Goal: Information Seeking & Learning: Learn about a topic

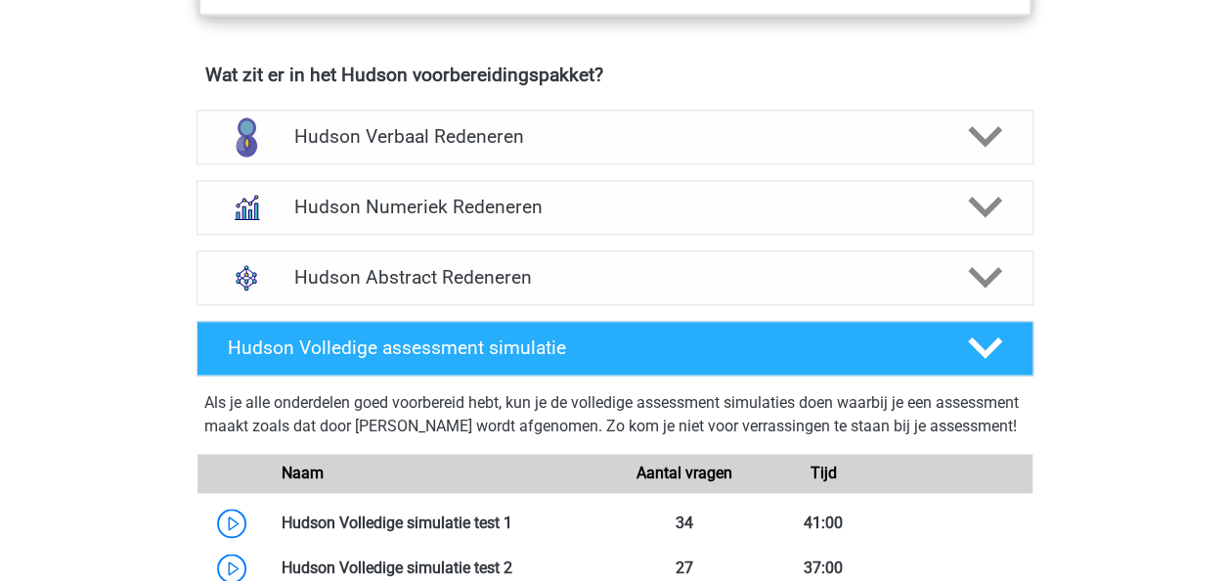
scroll to position [1211, 0]
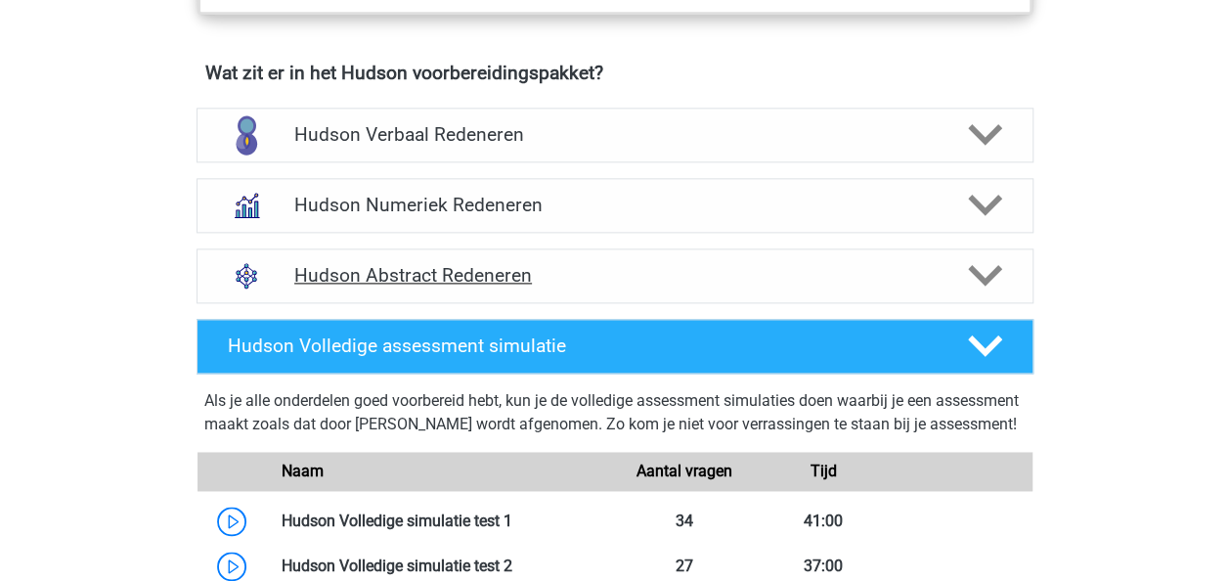
click at [539, 282] on h4 "Hudson Abstract Redeneren" at bounding box center [614, 275] width 641 height 22
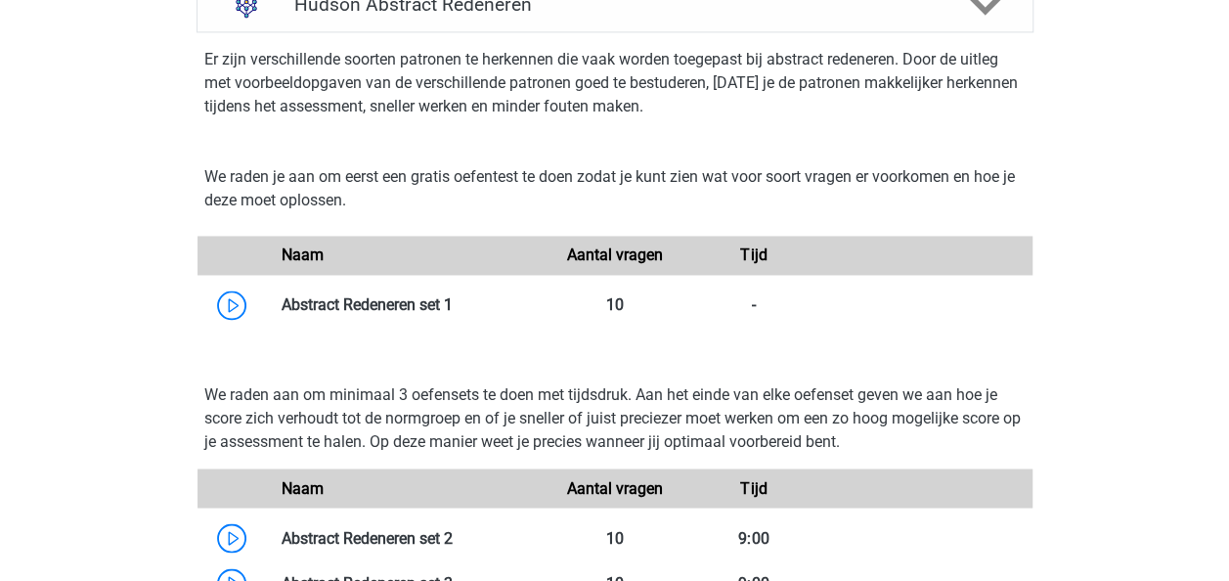
scroll to position [1525, 0]
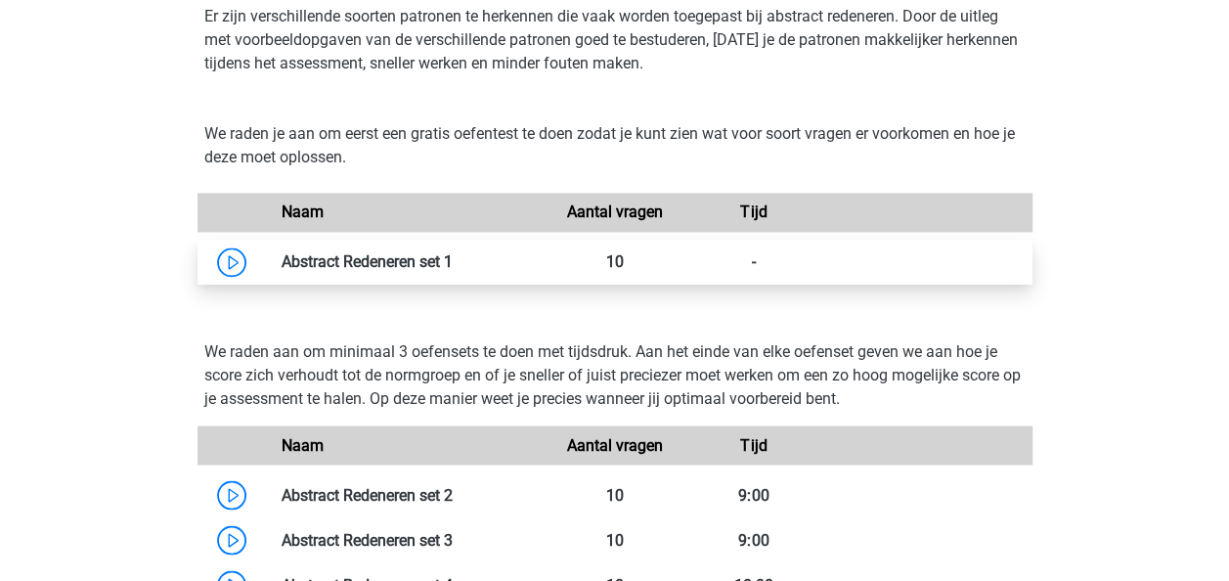
click at [453, 268] on link at bounding box center [453, 261] width 0 height 19
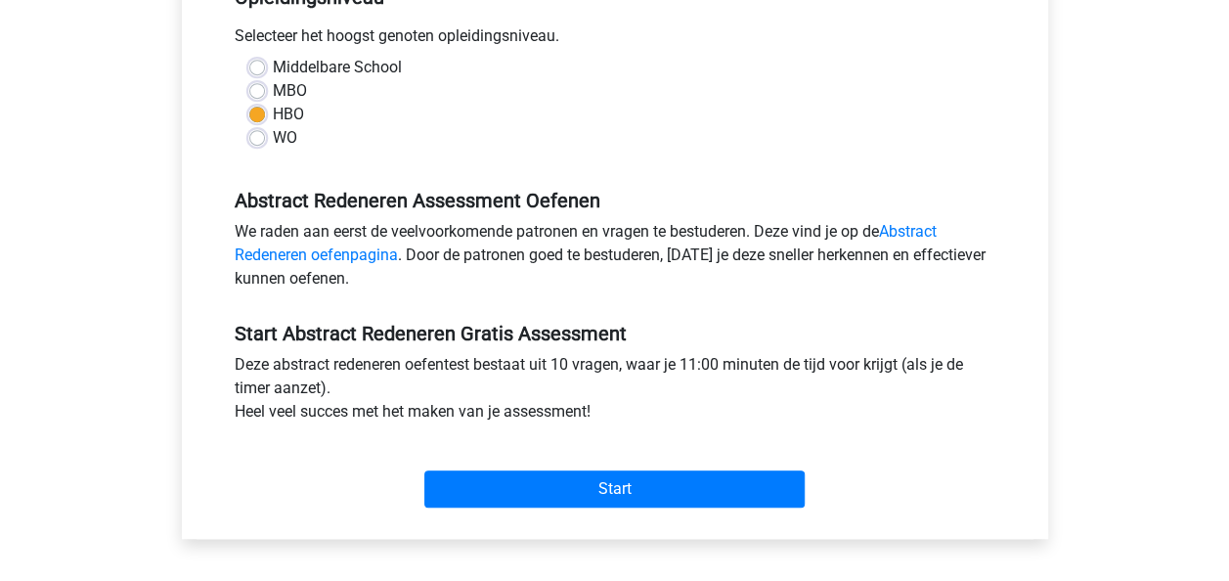
scroll to position [425, 0]
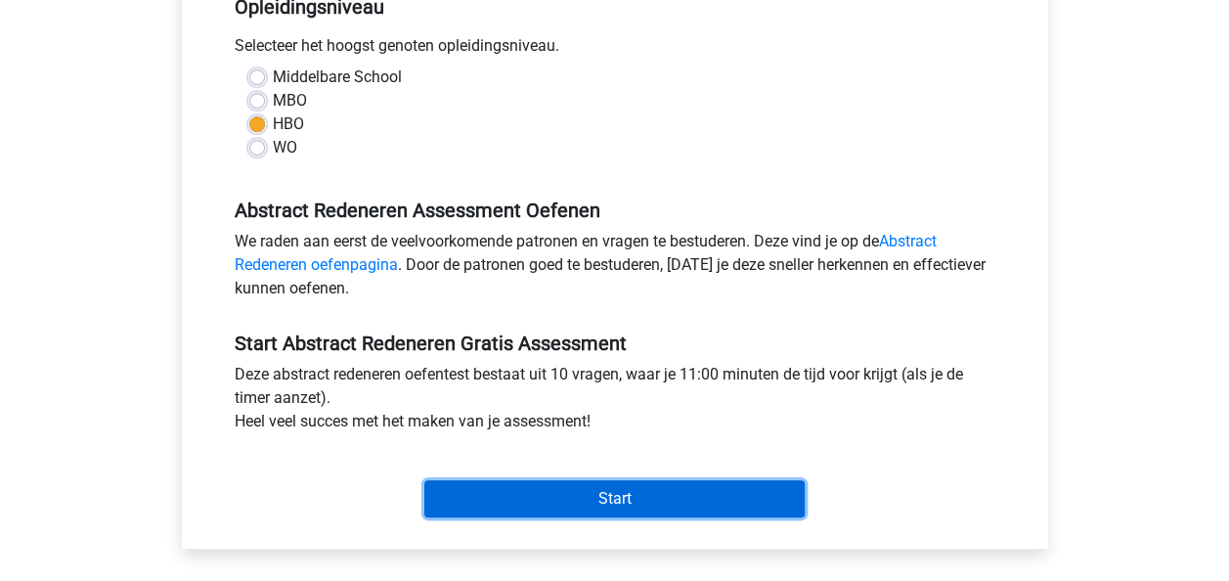
click at [539, 492] on input "Start" at bounding box center [614, 498] width 380 height 37
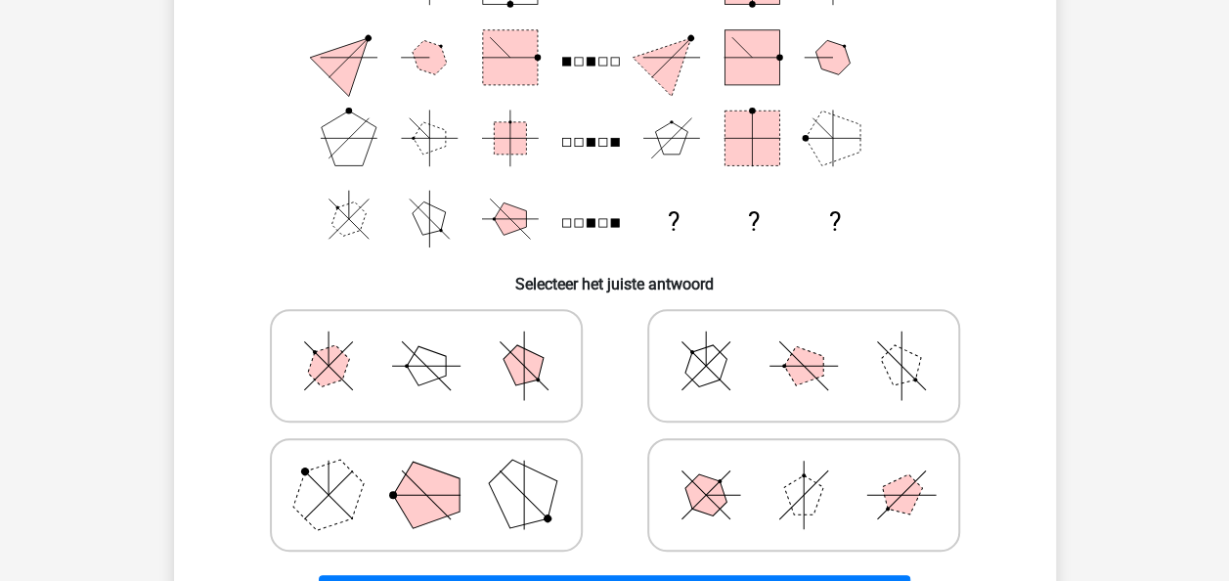
scroll to position [245, 0]
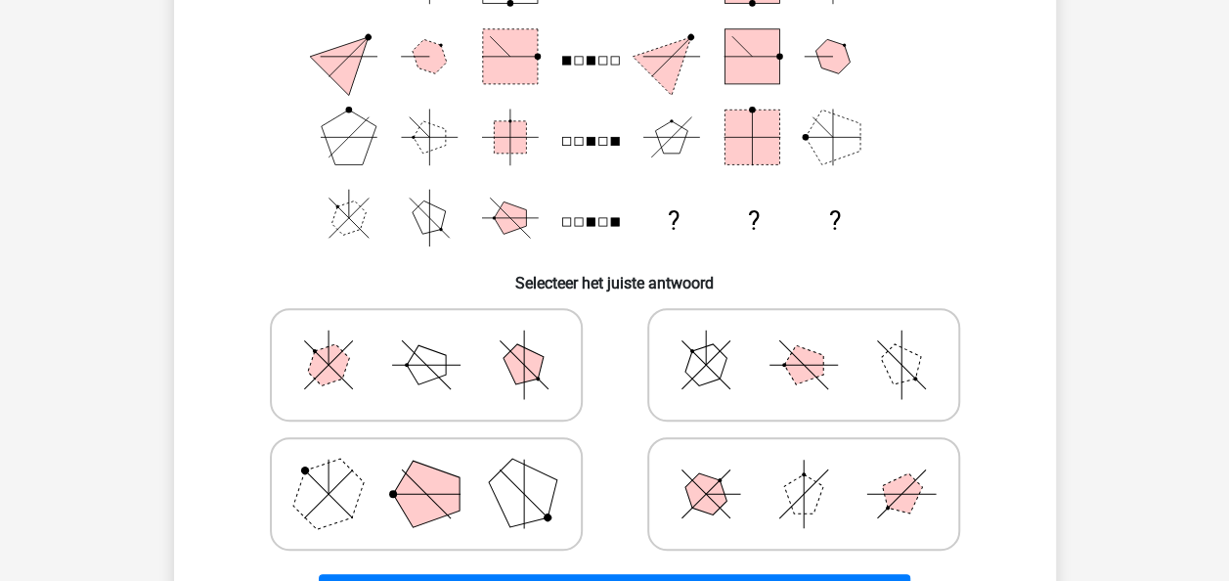
click at [518, 494] on polygon at bounding box center [523, 494] width 94 height 94
click at [439, 469] on input "radio" at bounding box center [432, 463] width 13 height 13
radio input "true"
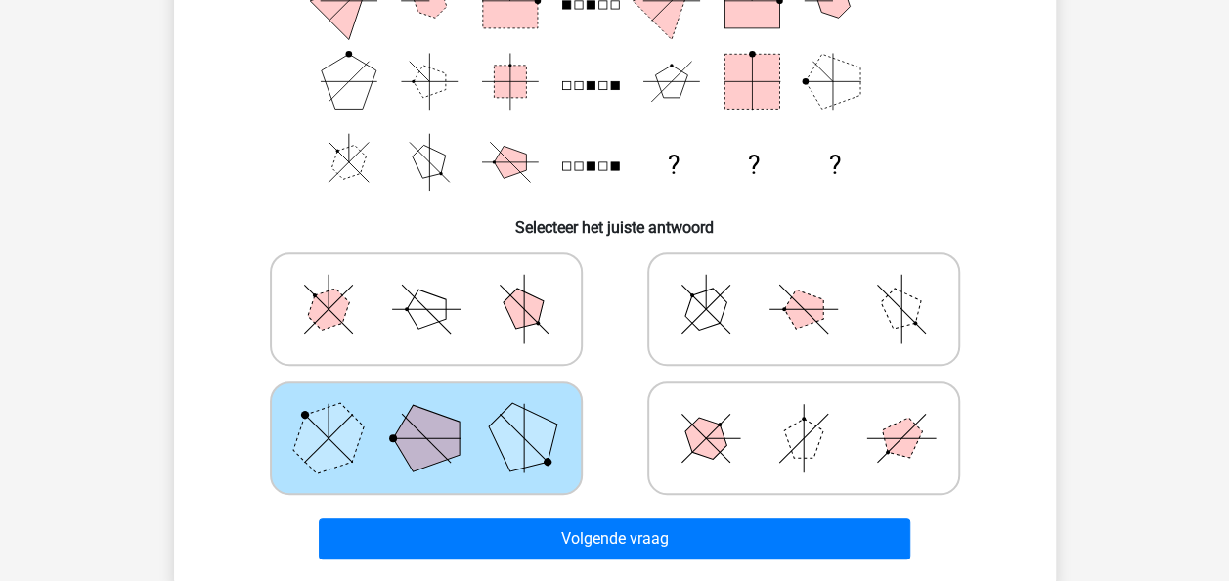
scroll to position [307, 0]
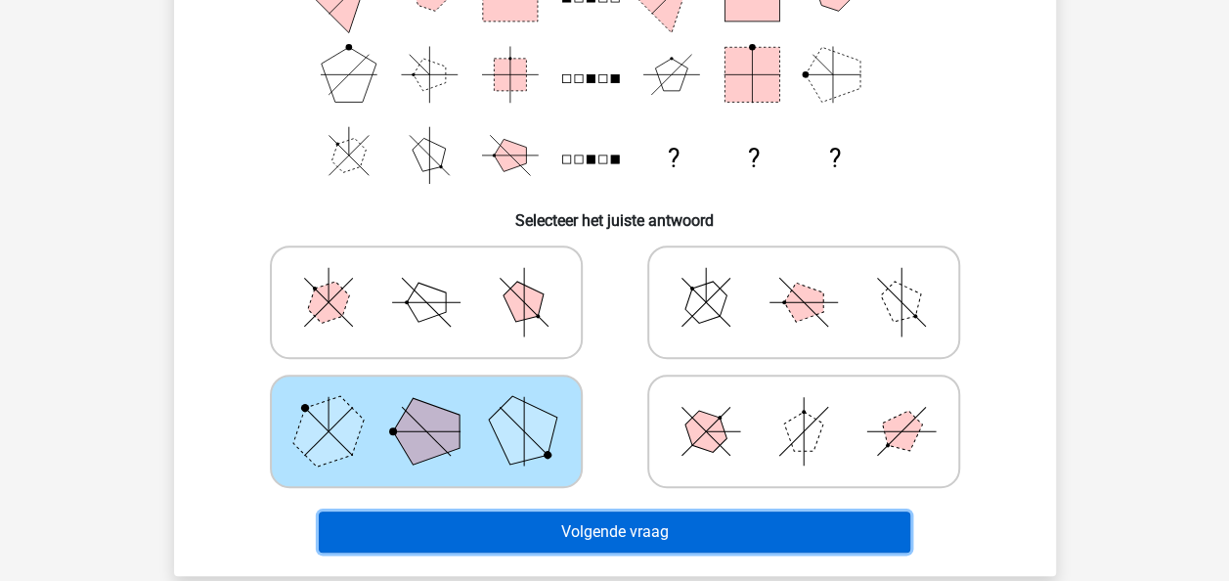
click at [622, 538] on button "Volgende vraag" at bounding box center [615, 531] width 592 height 41
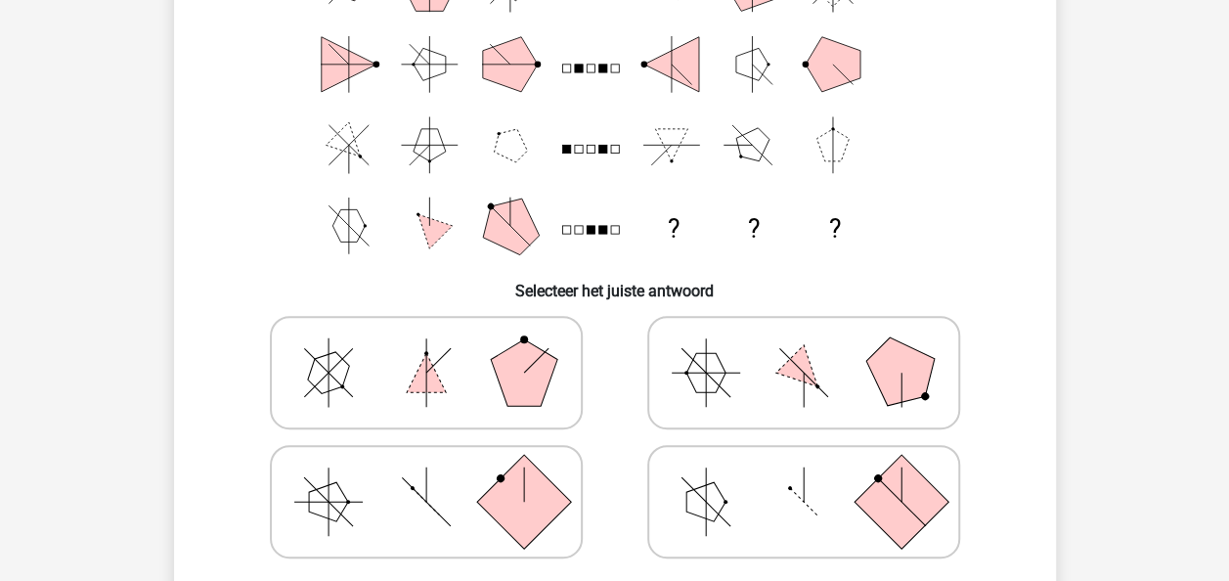
scroll to position [238, 0]
click at [513, 464] on rect at bounding box center [523, 501] width 94 height 94
click at [439, 464] on input "radio" at bounding box center [432, 470] width 13 height 13
radio input "true"
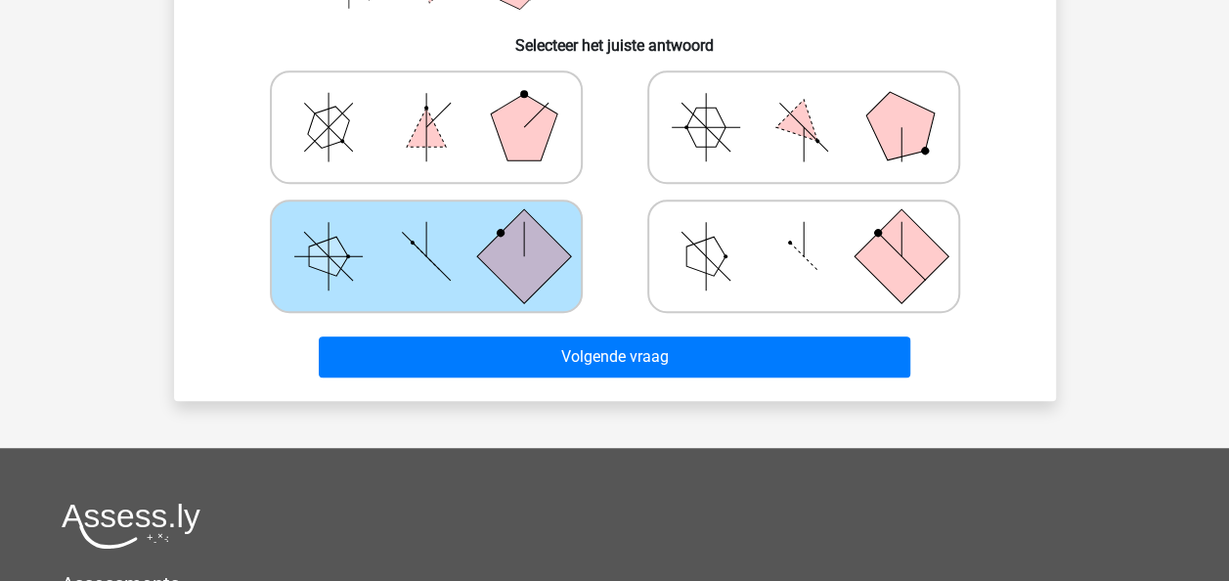
scroll to position [488, 0]
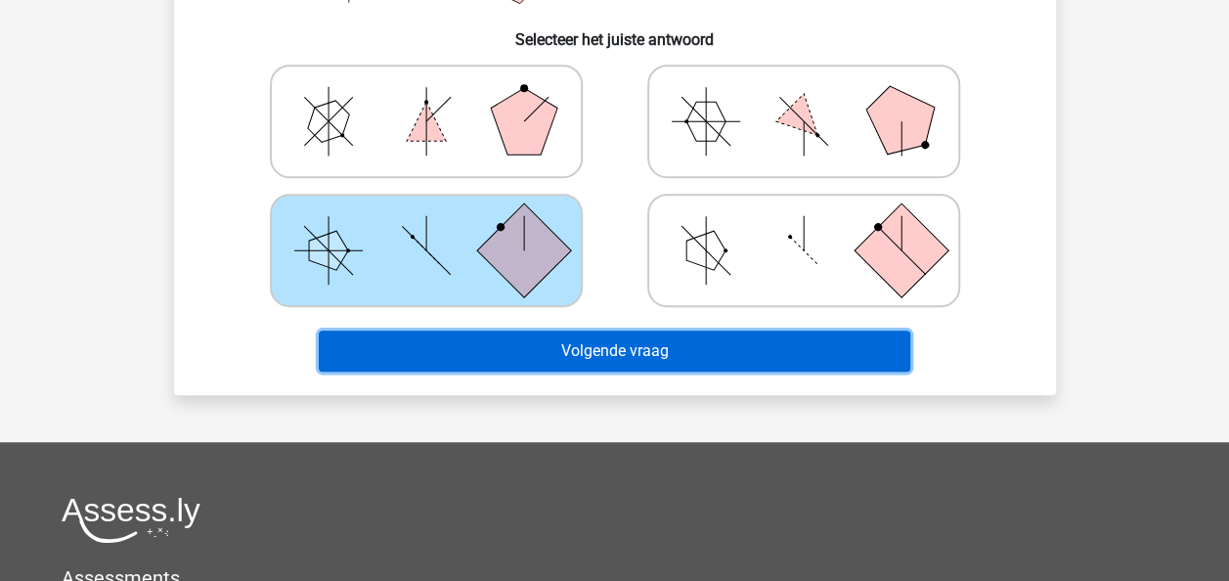
click at [665, 355] on button "Volgende vraag" at bounding box center [615, 351] width 592 height 41
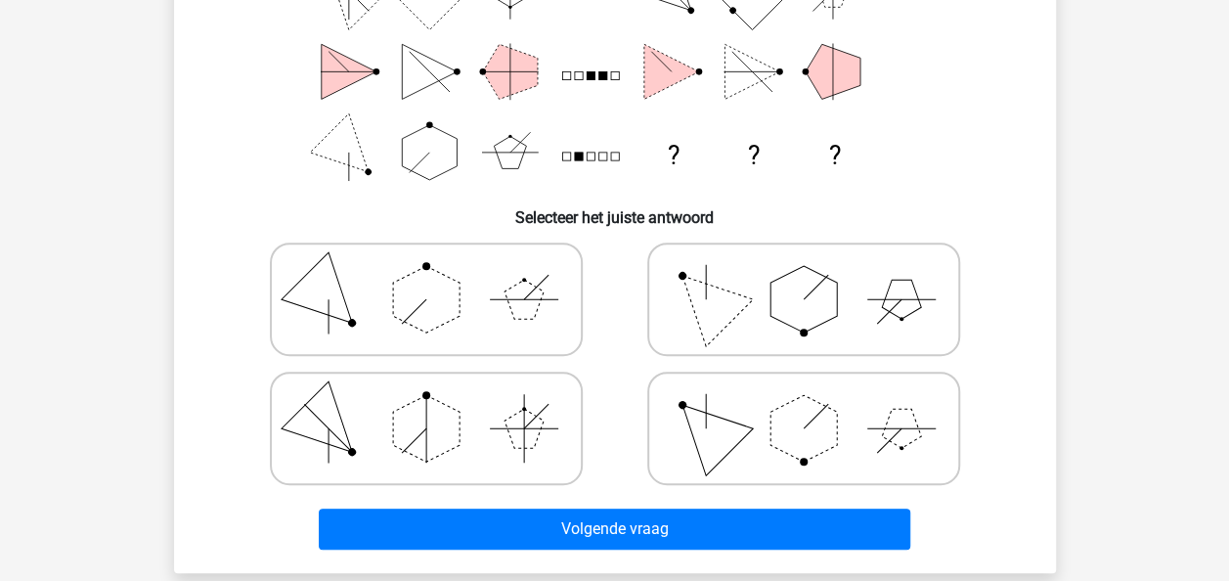
scroll to position [313, 0]
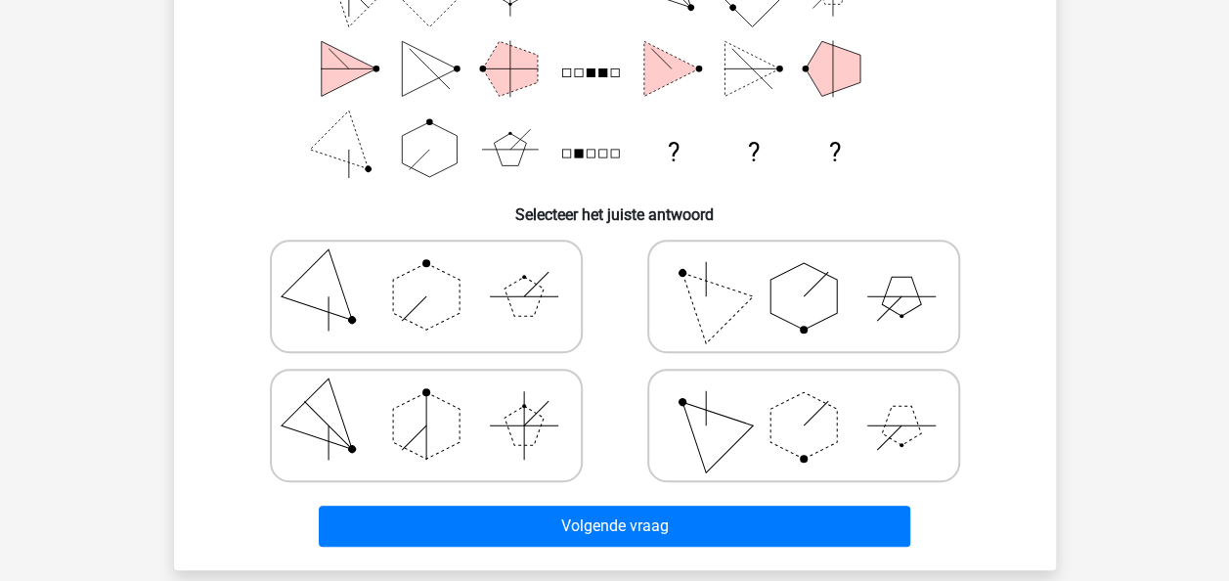
click at [783, 311] on polygon at bounding box center [804, 296] width 67 height 67
click at [804, 272] on input "radio" at bounding box center [810, 265] width 13 height 13
radio input "true"
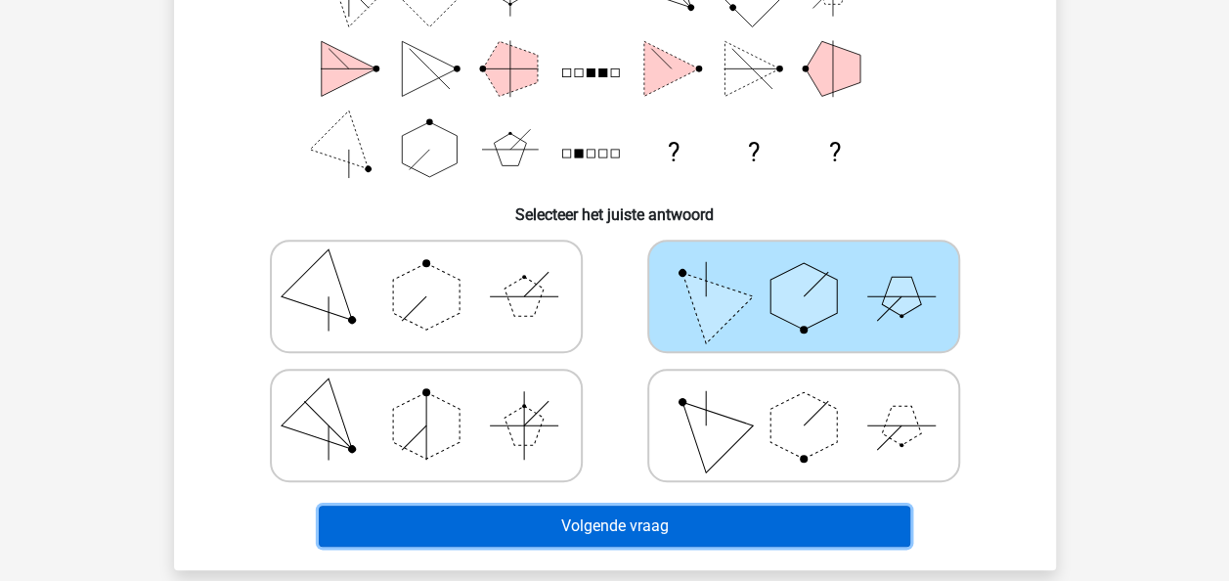
click at [778, 515] on button "Volgende vraag" at bounding box center [615, 526] width 592 height 41
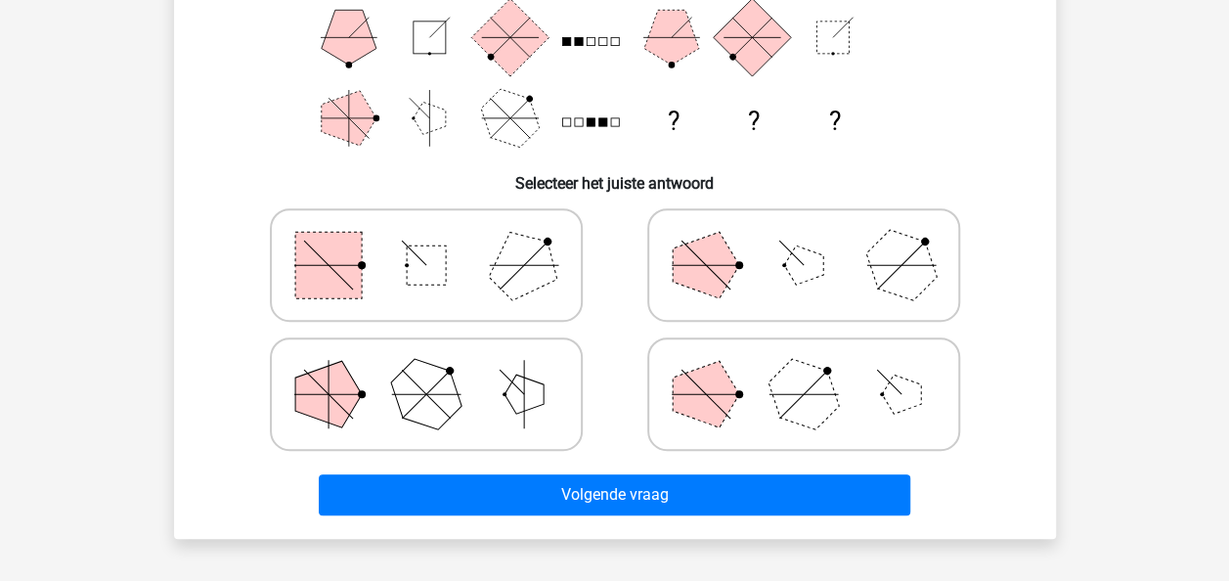
scroll to position [350, 0]
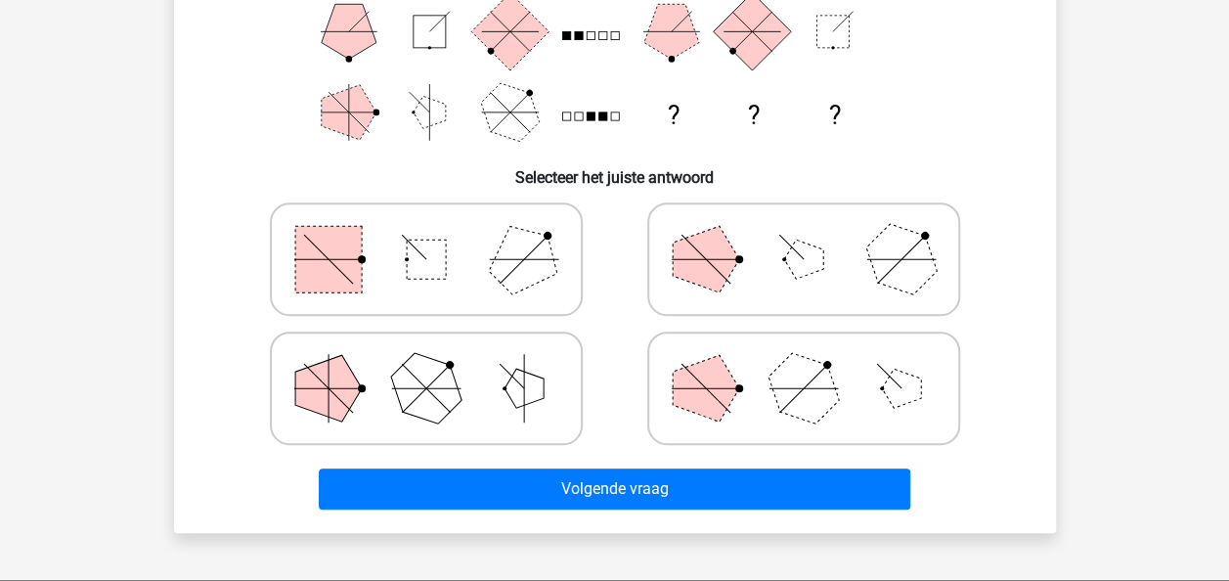
click at [402, 278] on icon at bounding box center [426, 259] width 293 height 98
click at [426, 235] on input "radio" at bounding box center [432, 228] width 13 height 13
radio input "true"
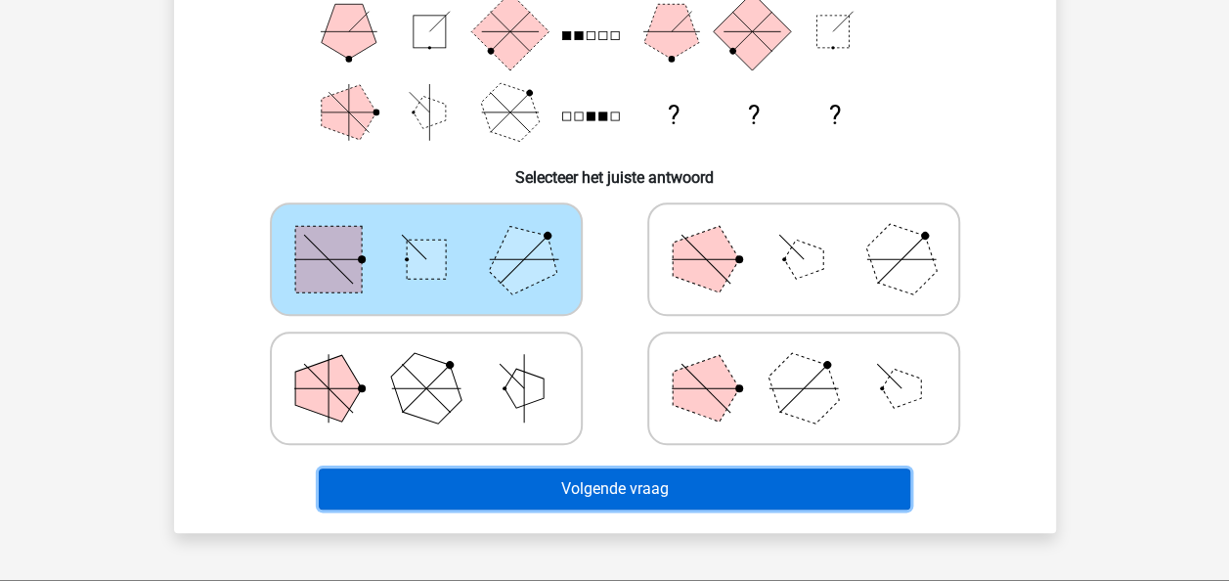
click at [509, 481] on button "Volgende vraag" at bounding box center [615, 488] width 592 height 41
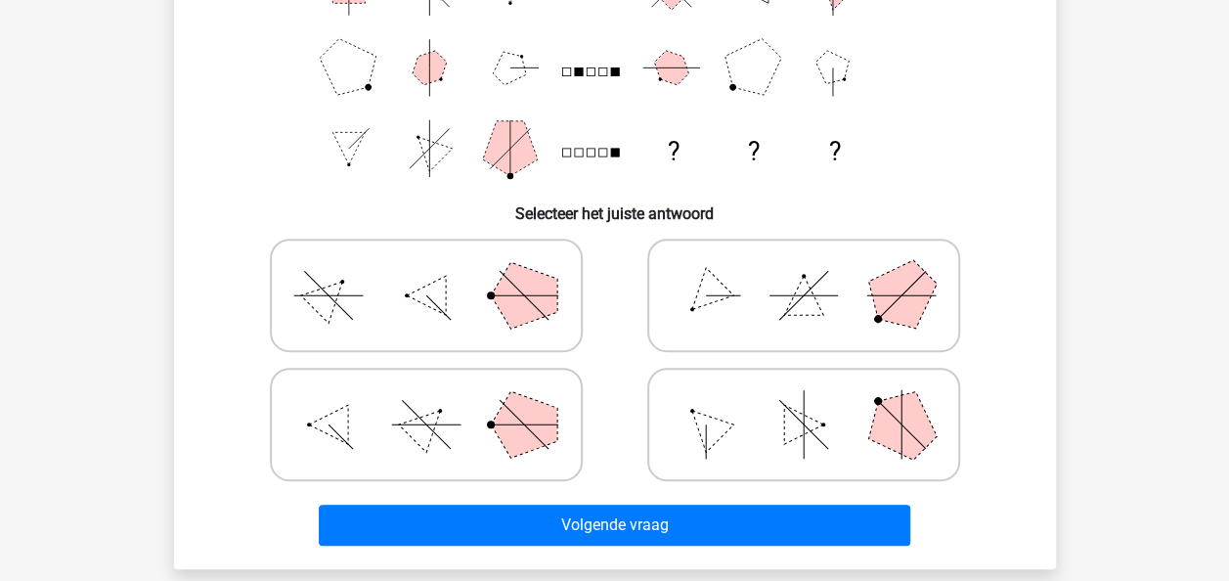
scroll to position [315, 0]
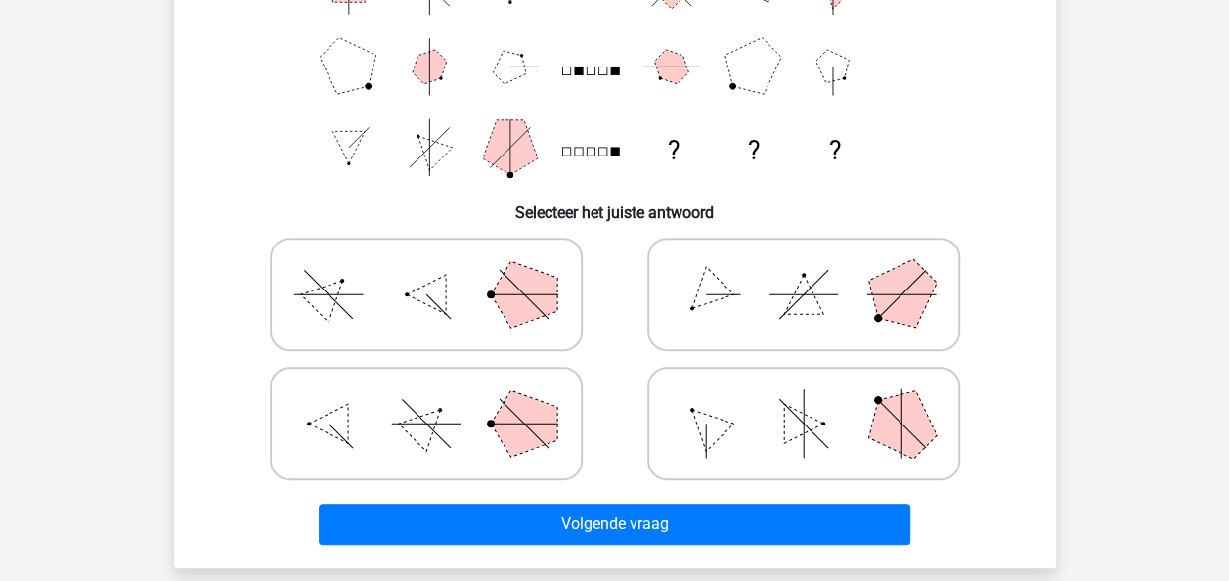
drag, startPoint x: 793, startPoint y: 318, endPoint x: 911, endPoint y: 444, distance: 172.3
click at [911, 444] on div at bounding box center [615, 359] width 755 height 258
click at [808, 313] on polygon at bounding box center [803, 294] width 39 height 39
click at [808, 270] on input "radio" at bounding box center [810, 263] width 13 height 13
radio input "true"
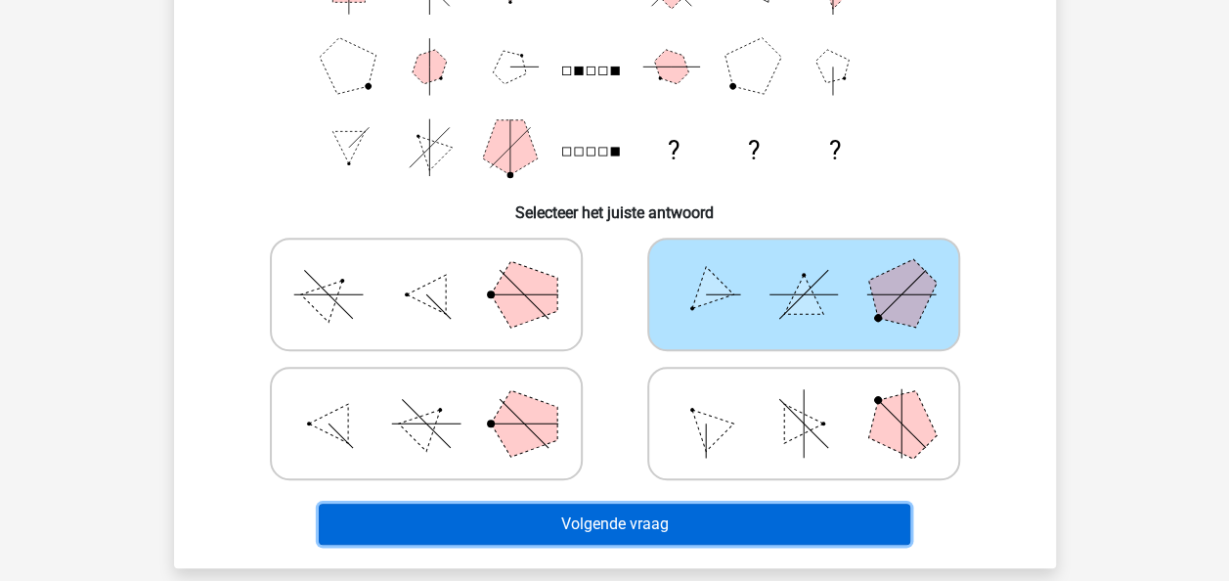
click at [728, 532] on button "Volgende vraag" at bounding box center [615, 524] width 592 height 41
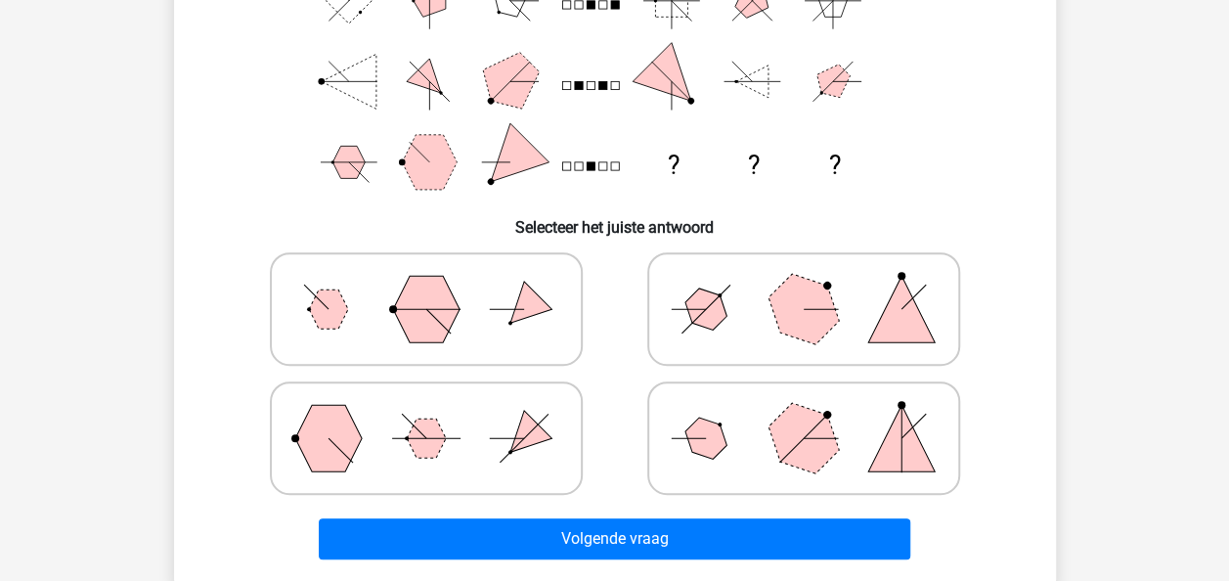
scroll to position [301, 0]
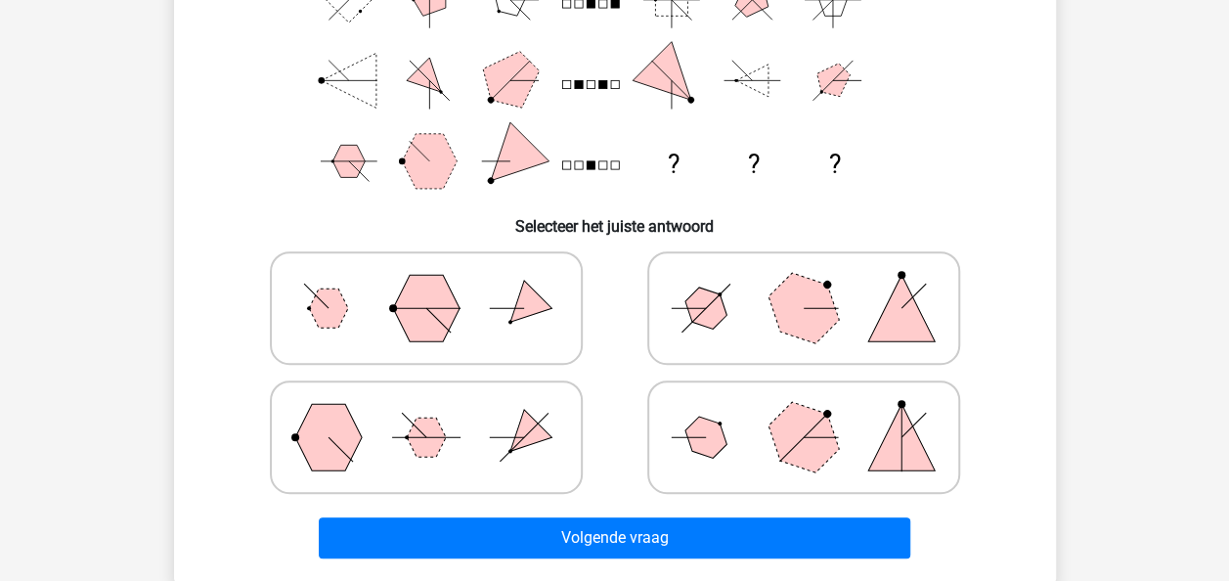
click at [729, 320] on icon at bounding box center [803, 308] width 293 height 98
click at [804, 284] on input "radio" at bounding box center [810, 277] width 13 height 13
radio input "true"
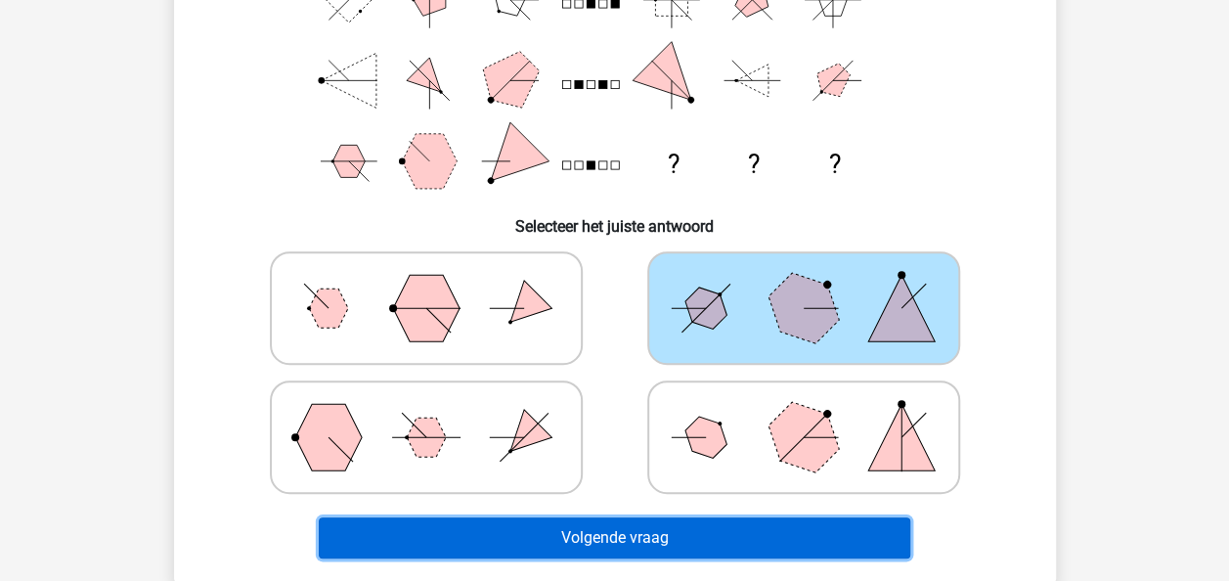
click at [693, 535] on button "Volgende vraag" at bounding box center [615, 537] width 592 height 41
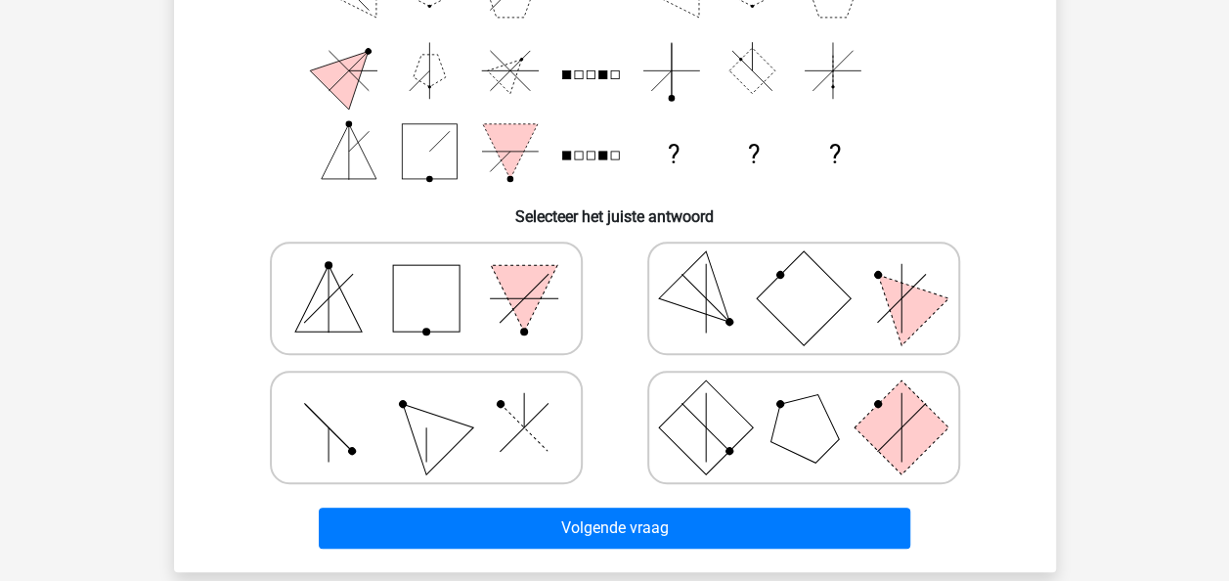
scroll to position [313, 0]
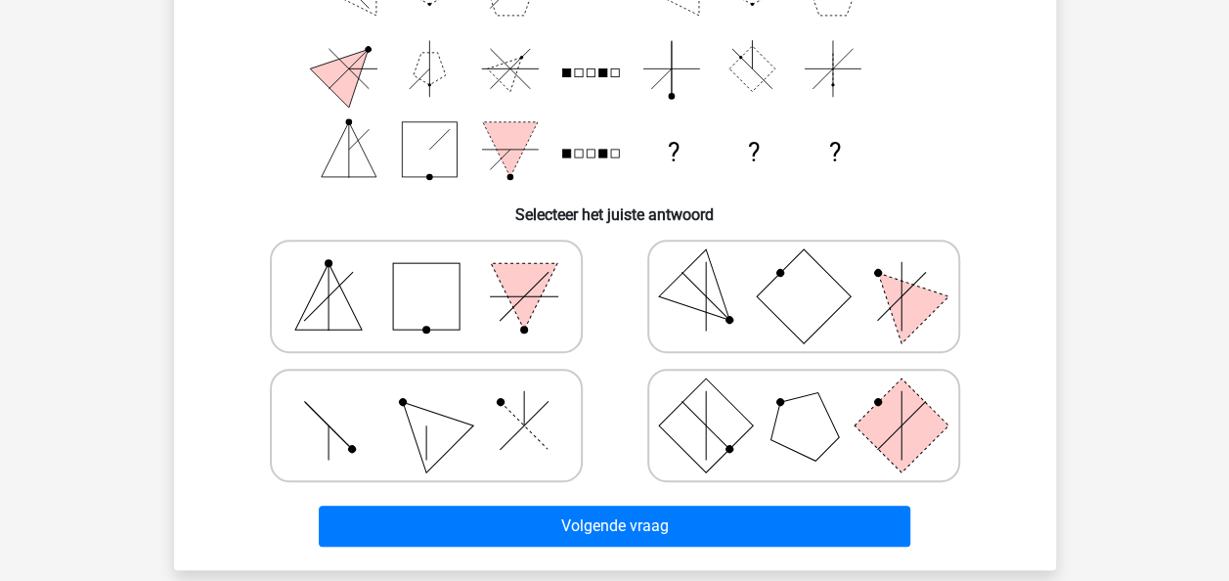
click at [512, 456] on icon at bounding box center [426, 426] width 293 height 98
click at [439, 401] on input "radio" at bounding box center [432, 394] width 13 height 13
radio input "true"
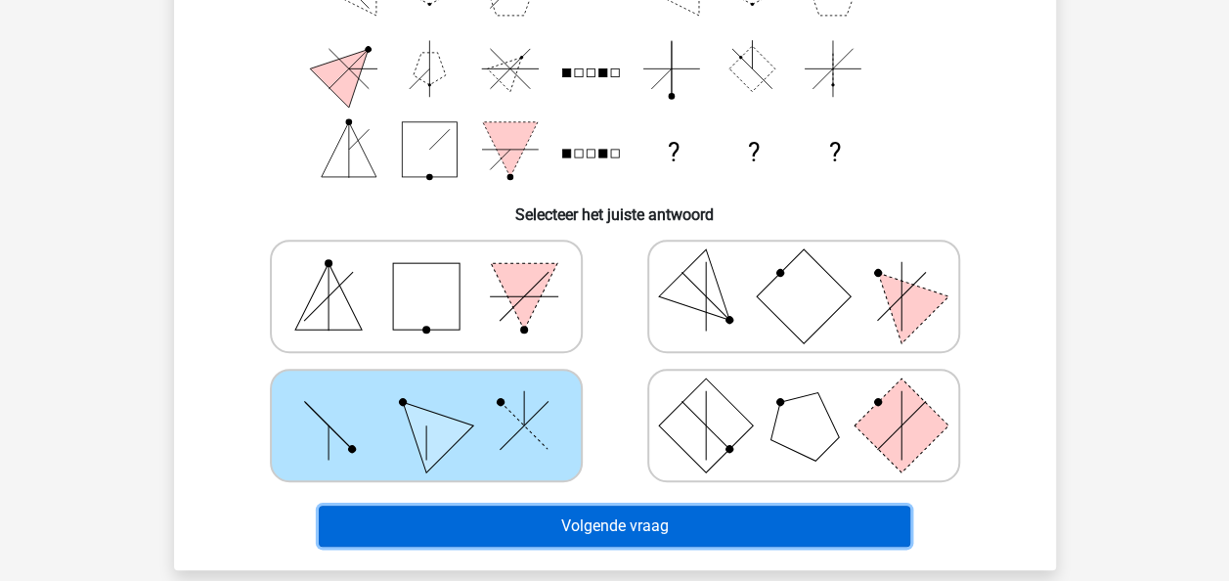
click at [520, 512] on button "Volgende vraag" at bounding box center [615, 526] width 592 height 41
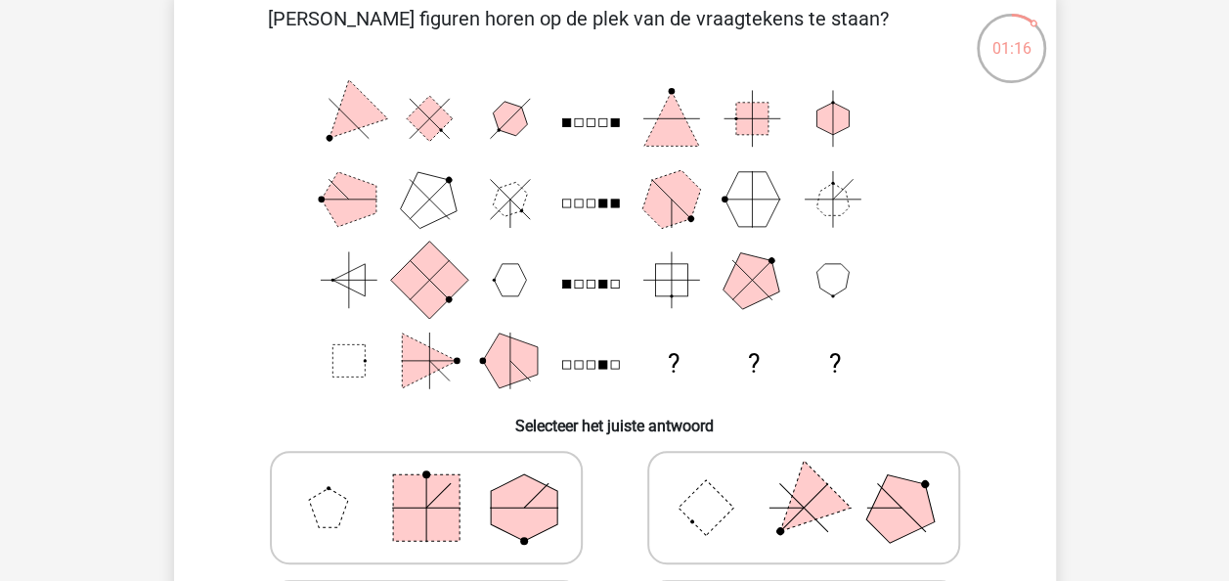
scroll to position [101, 0]
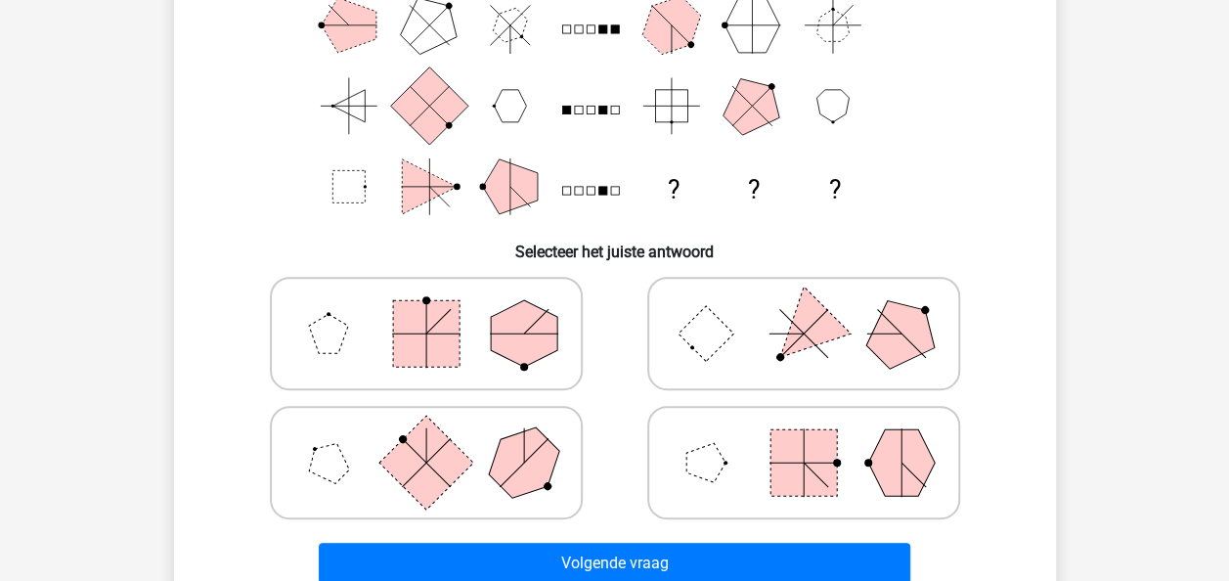
scroll to position [277, 0]
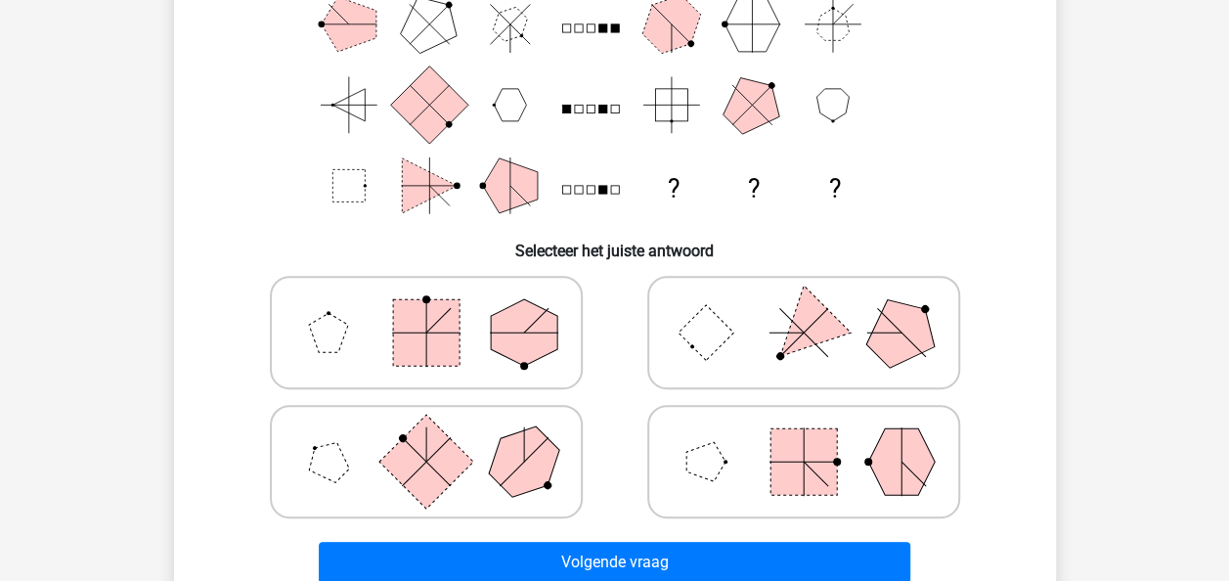
click at [749, 471] on icon at bounding box center [803, 462] width 293 height 98
click at [804, 437] on input "radio" at bounding box center [810, 430] width 13 height 13
radio input "true"
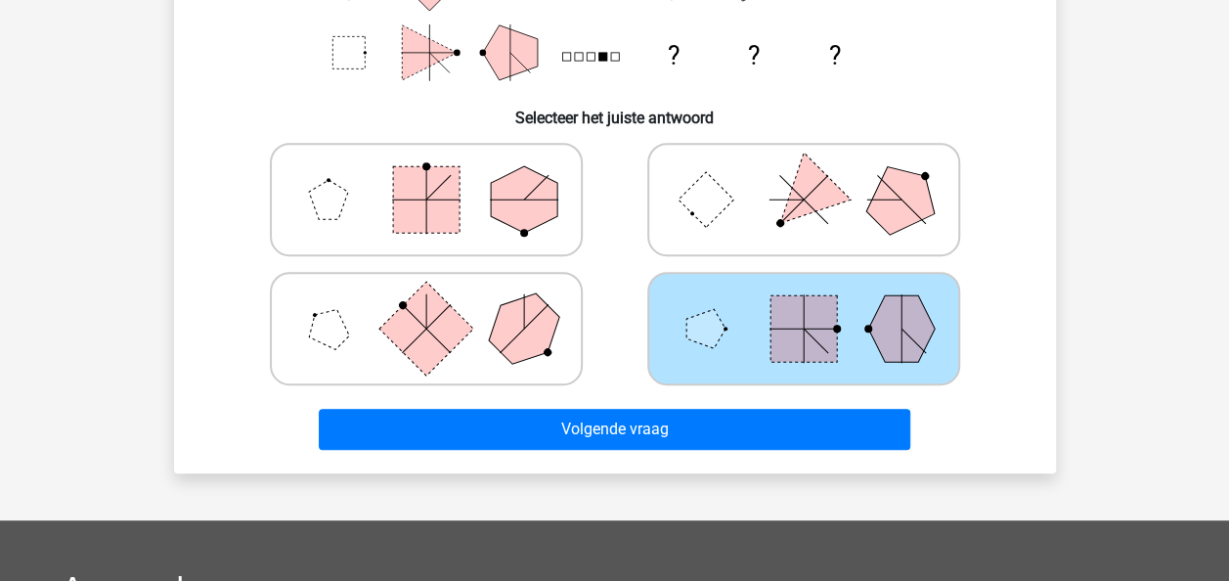
scroll to position [404, 0]
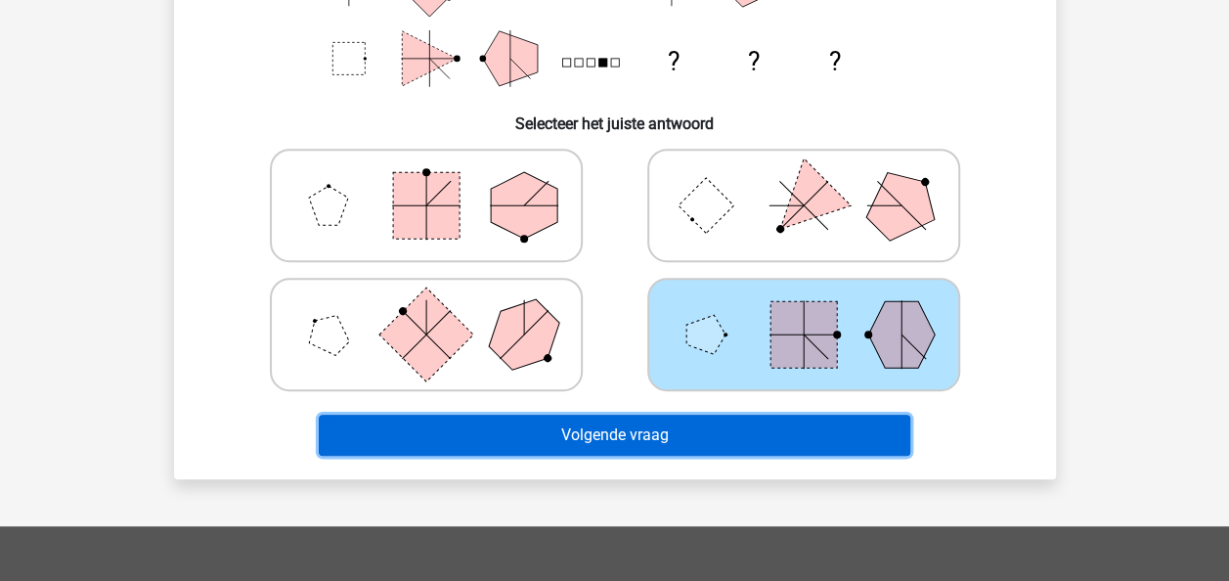
click at [699, 442] on button "Volgende vraag" at bounding box center [615, 435] width 592 height 41
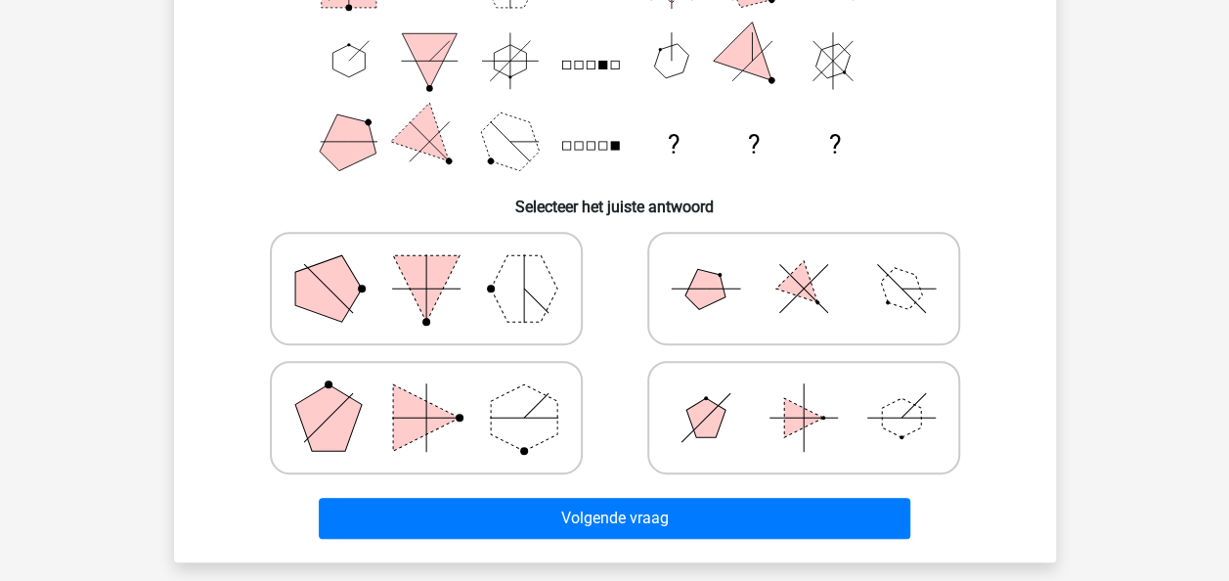
scroll to position [323, 0]
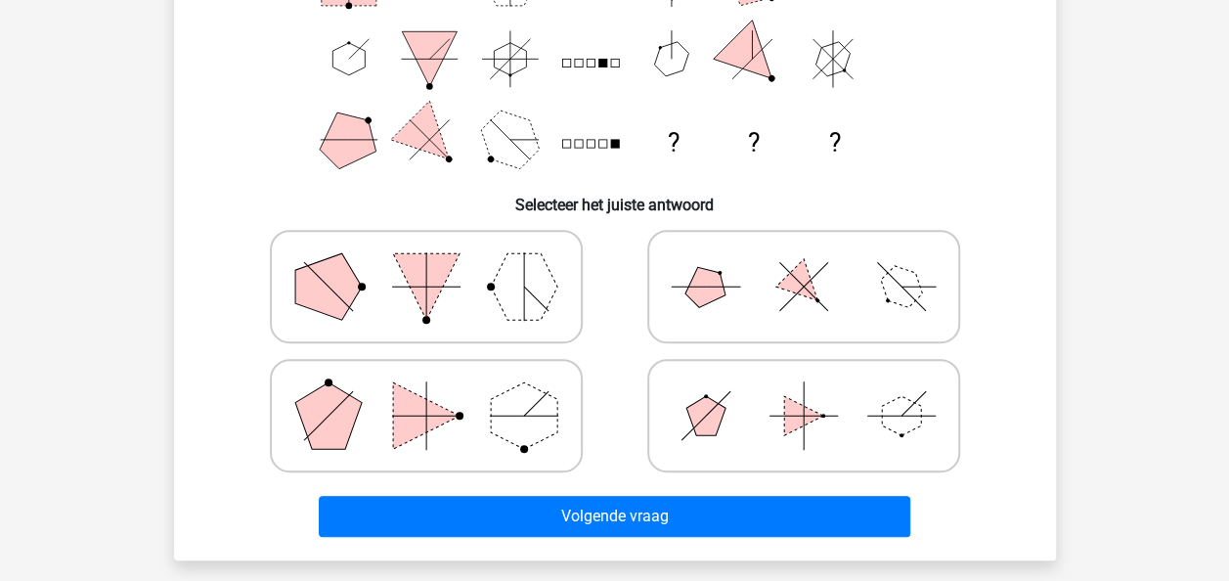
click at [806, 303] on icon at bounding box center [803, 287] width 293 height 98
click at [806, 262] on input "radio" at bounding box center [810, 255] width 13 height 13
radio input "true"
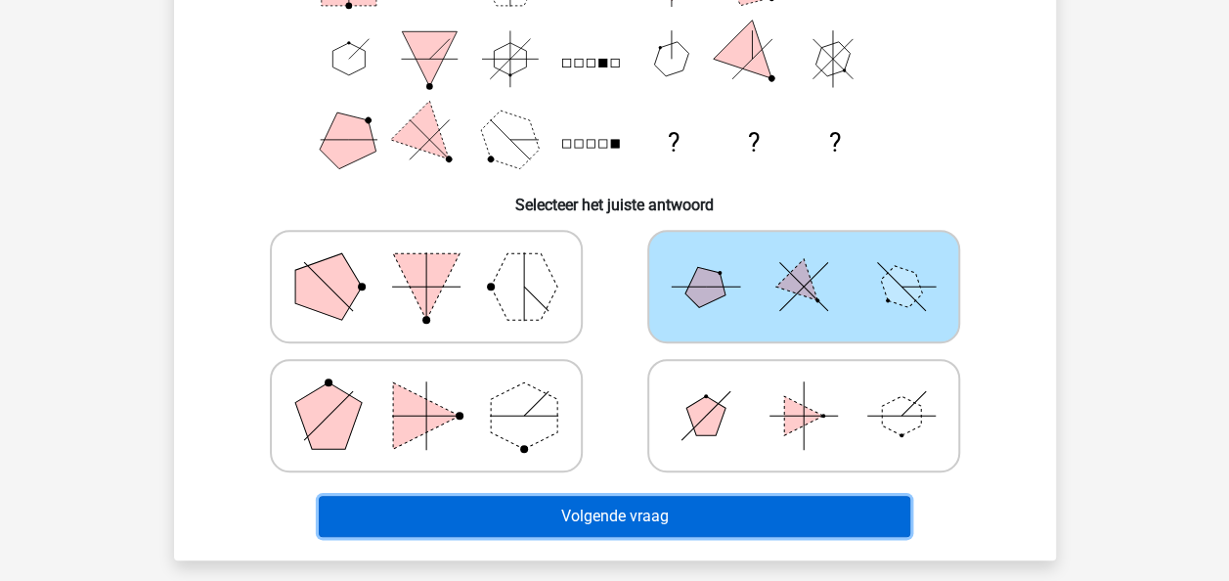
click at [731, 520] on button "Volgende vraag" at bounding box center [615, 516] width 592 height 41
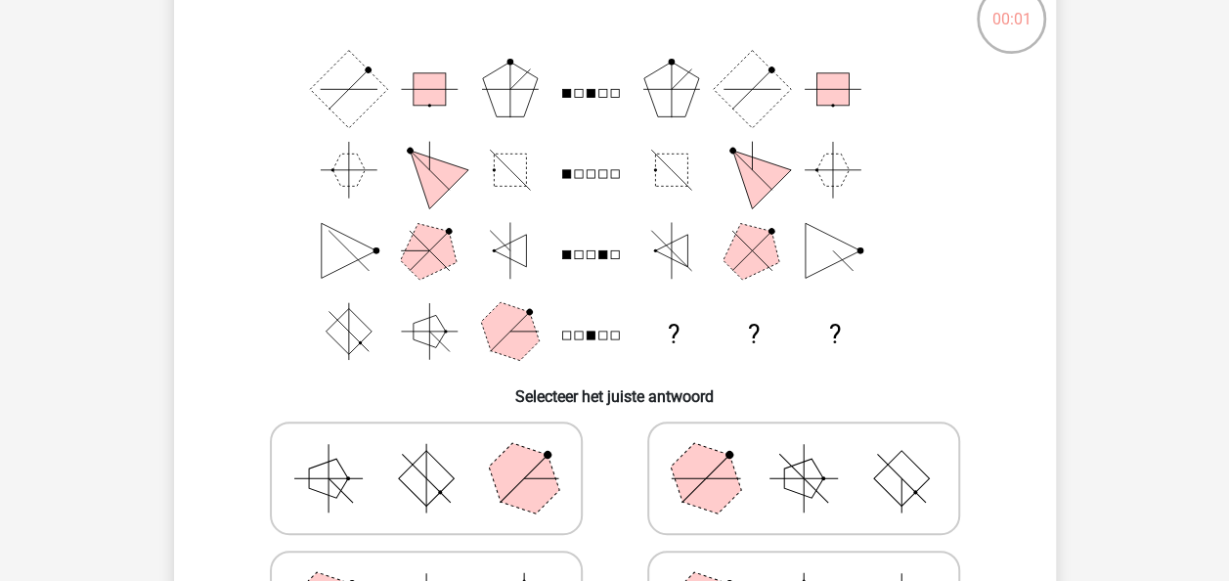
scroll to position [127, 0]
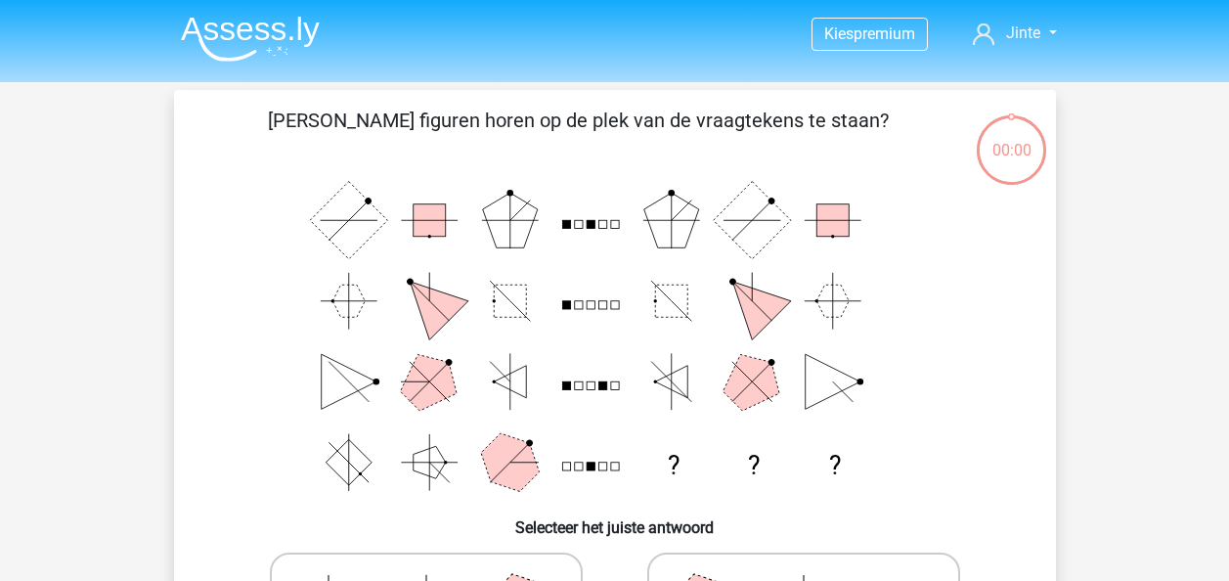
scroll to position [126, 0]
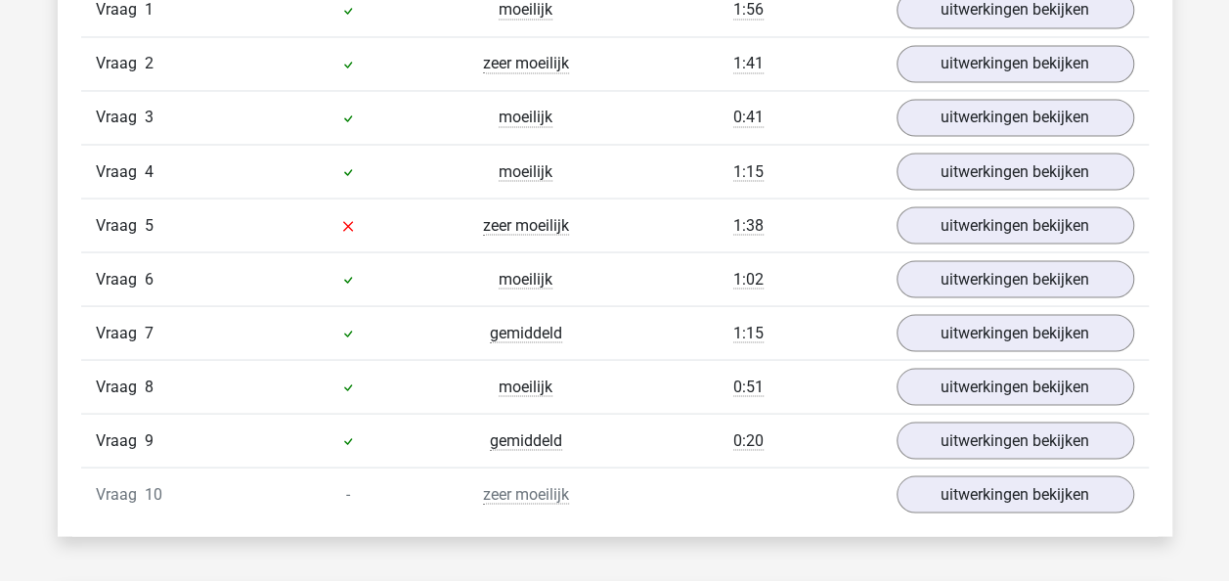
scroll to position [1695, 0]
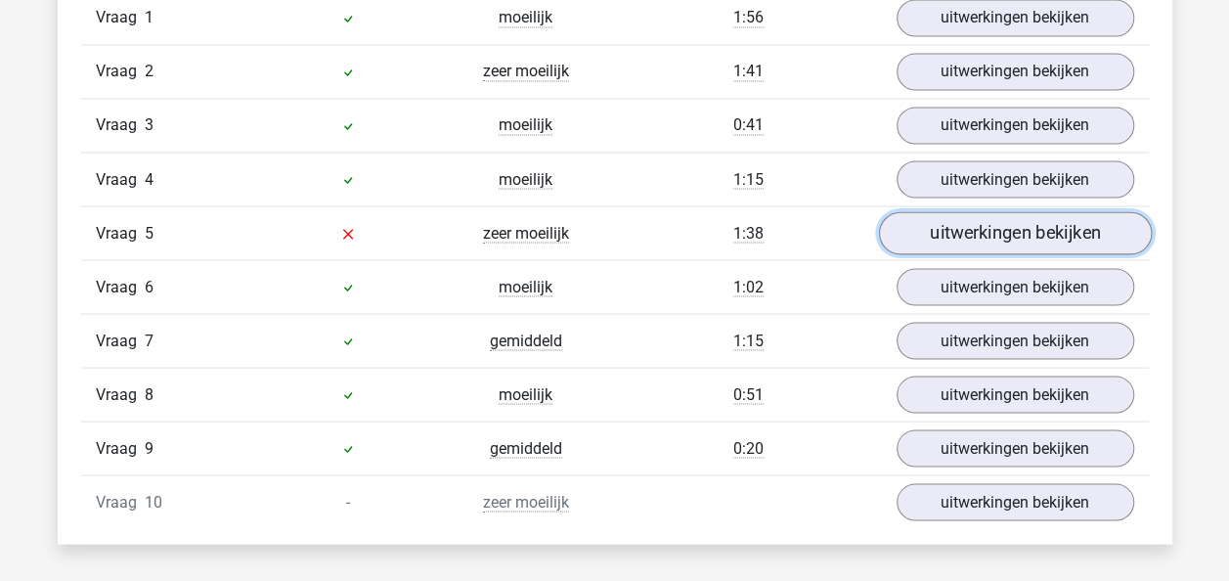
click at [971, 235] on link "uitwerkingen bekijken" at bounding box center [1014, 233] width 273 height 43
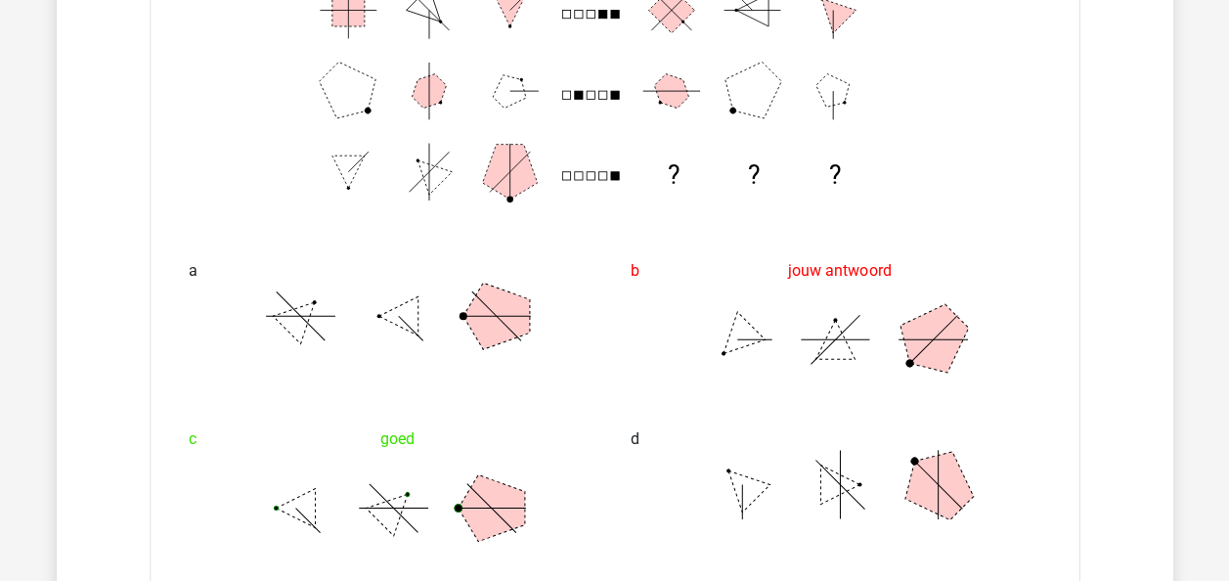
scroll to position [2128, 0]
drag, startPoint x: 991, startPoint y: 174, endPoint x: 968, endPoint y: 445, distance: 271.8
click at [968, 445] on div "[PERSON_NAME] figuren horen op de plek van de vraagtekens te staan? ? ? ? a b j…" at bounding box center [615, 579] width 929 height 1461
drag, startPoint x: 968, startPoint y: 445, endPoint x: 1226, endPoint y: 256, distance: 319.8
click at [1165, 318] on div "Overzicht vragen In deze sectie vind je de antwoorden en uitwerkingen bij alle …" at bounding box center [615, 480] width 1115 height 2280
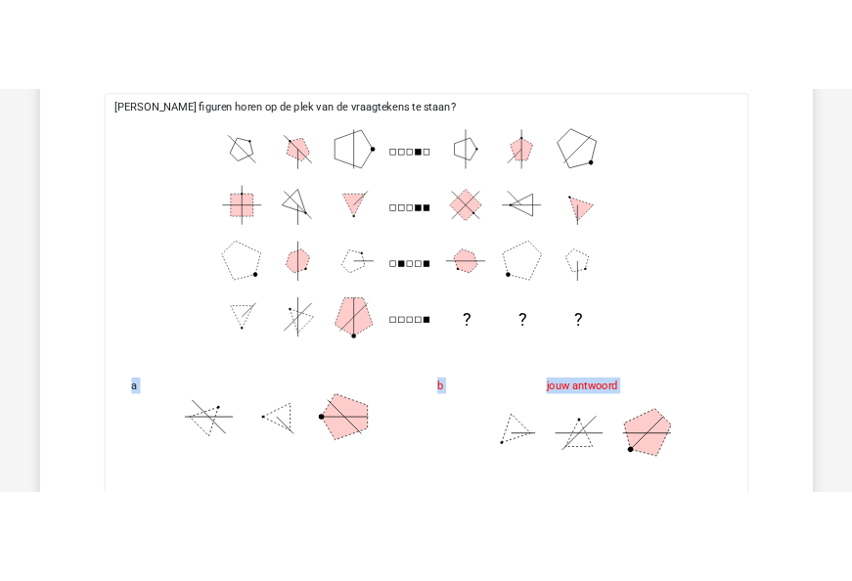
scroll to position [2000, 0]
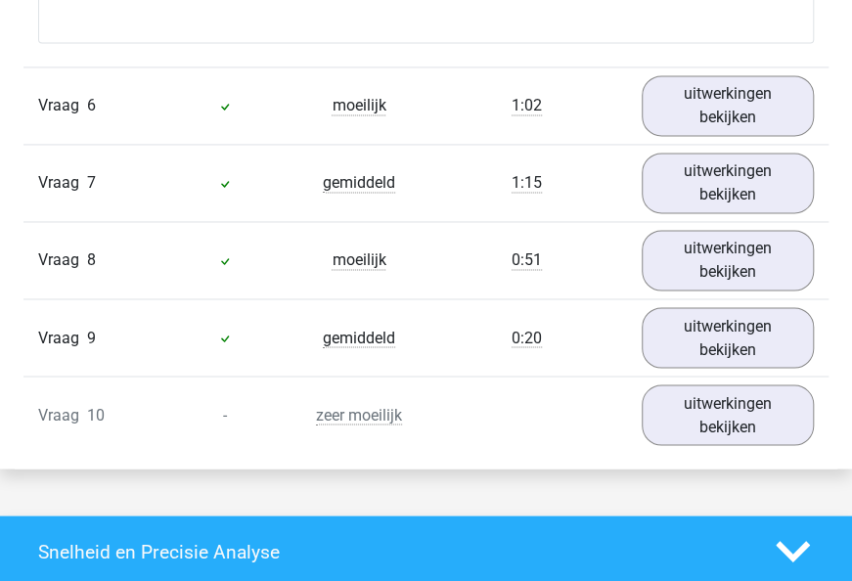
scroll to position [3520, 0]
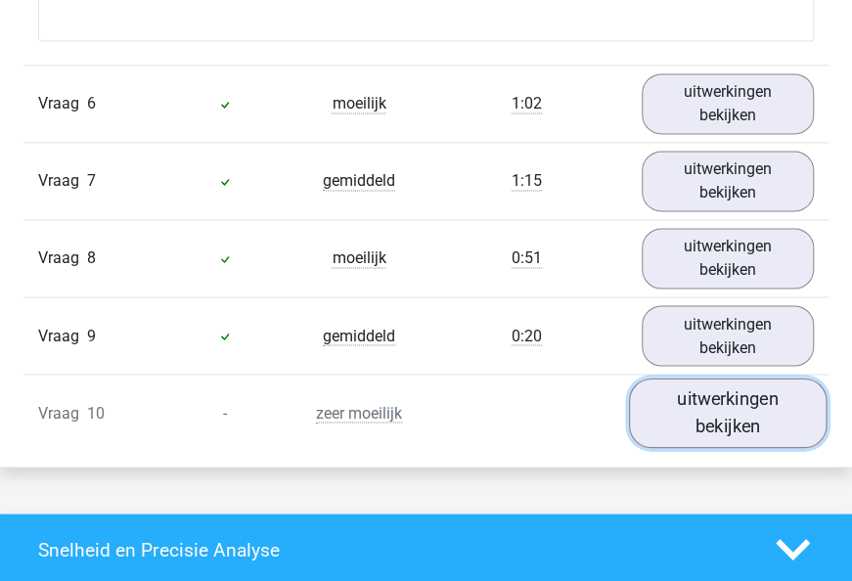
click at [712, 432] on link "uitwerkingen bekijken" at bounding box center [728, 412] width 198 height 69
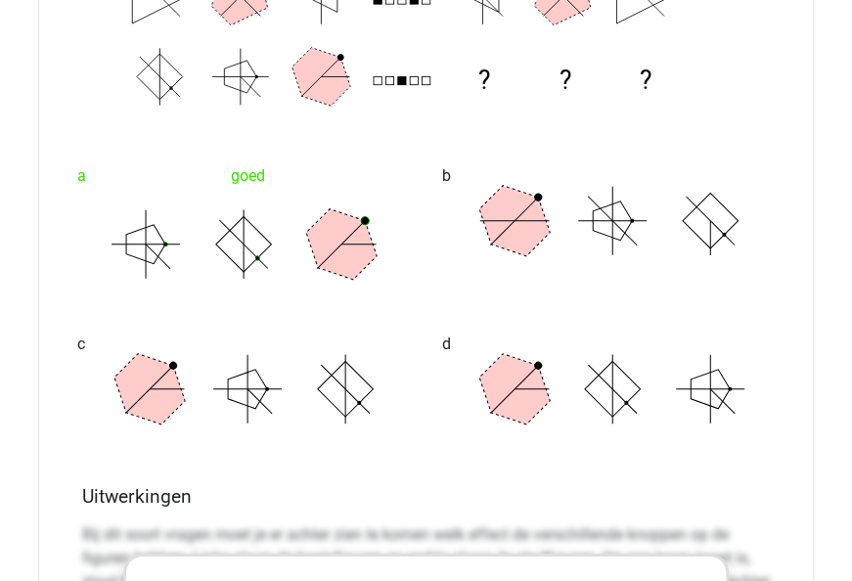
scroll to position [4242, 0]
